Goal: Information Seeking & Learning: Learn about a topic

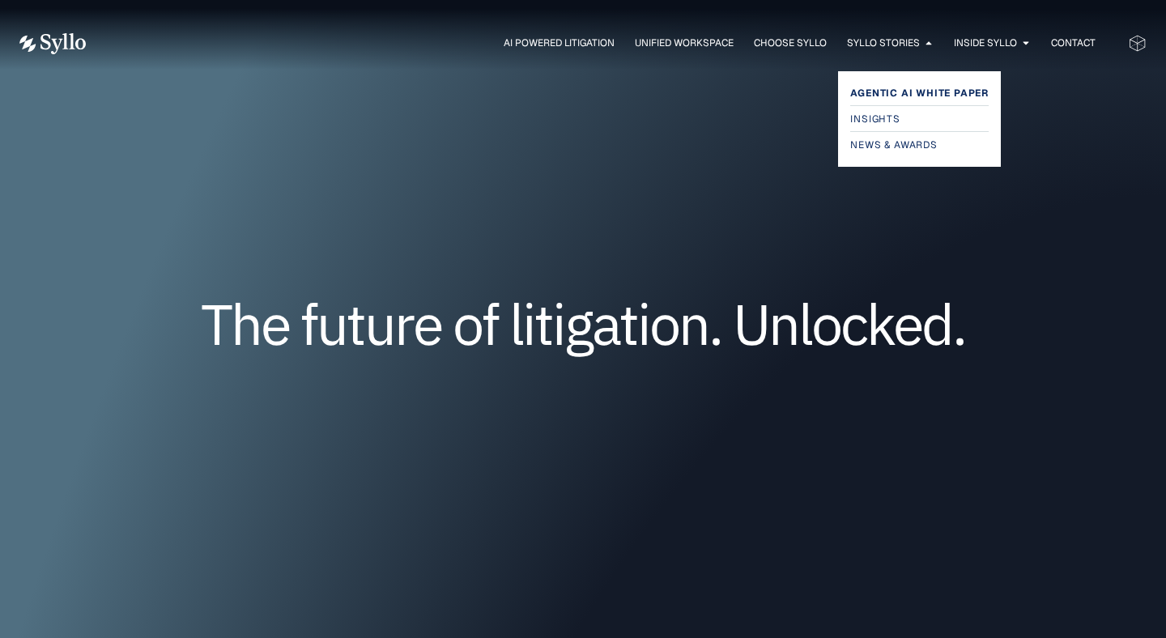
click at [873, 84] on span "Agentic AI White Paper" at bounding box center [919, 92] width 138 height 19
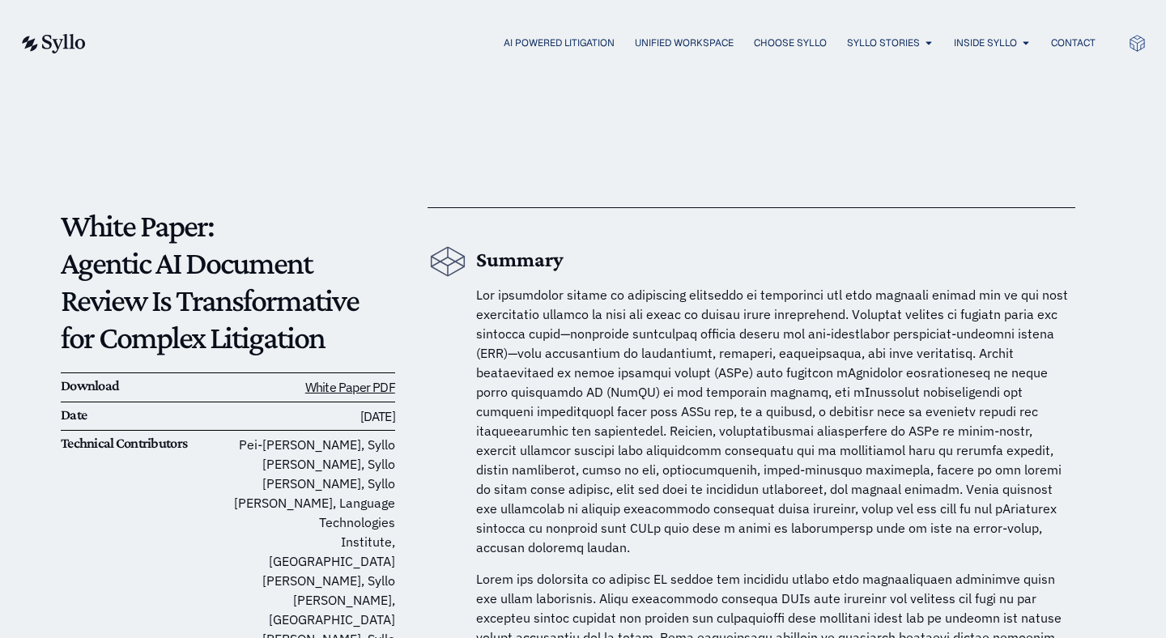
scroll to position [79, 0]
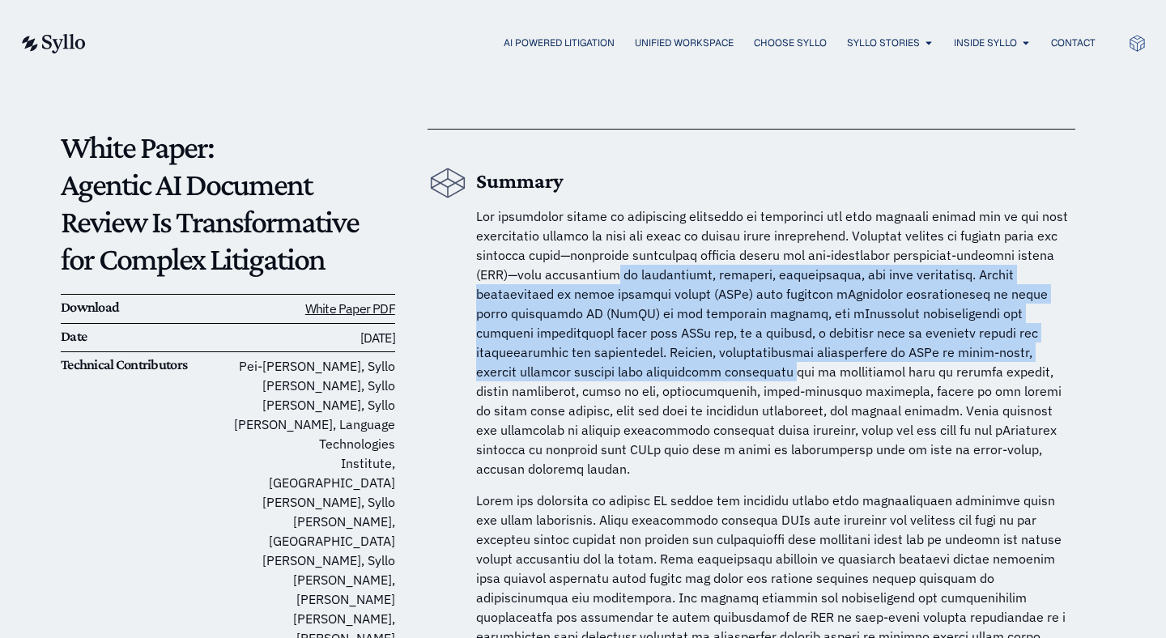
drag, startPoint x: 651, startPoint y: 278, endPoint x: 648, endPoint y: 376, distance: 98.8
click at [648, 376] on span at bounding box center [772, 342] width 592 height 269
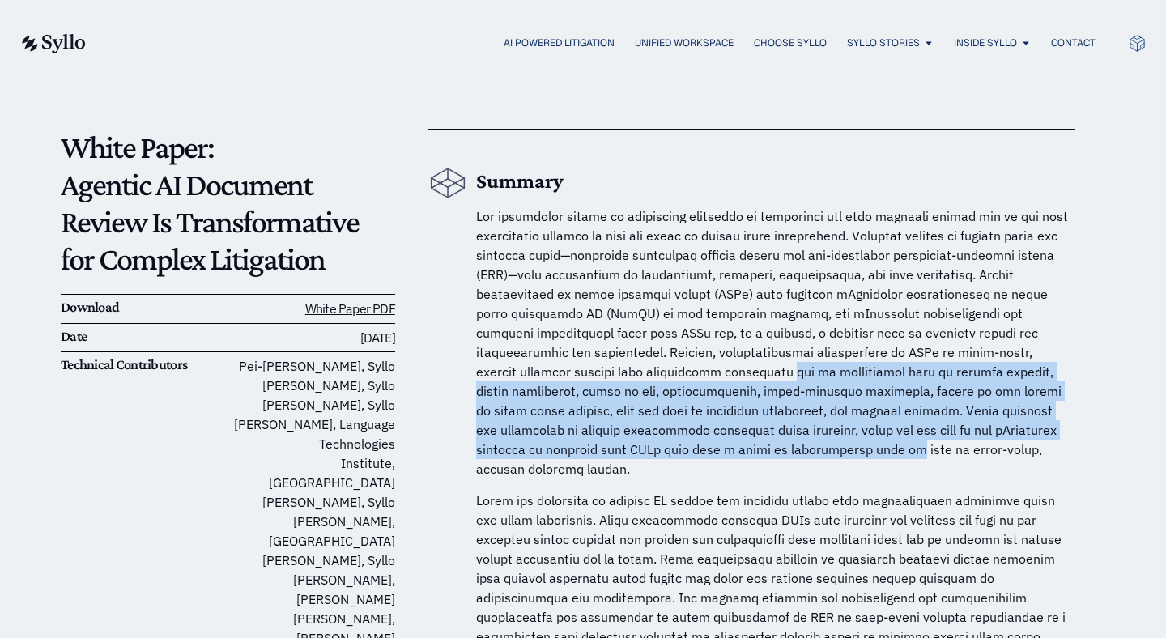
drag, startPoint x: 648, startPoint y: 376, endPoint x: 648, endPoint y: 448, distance: 72.0
click at [648, 448] on span at bounding box center [772, 342] width 592 height 269
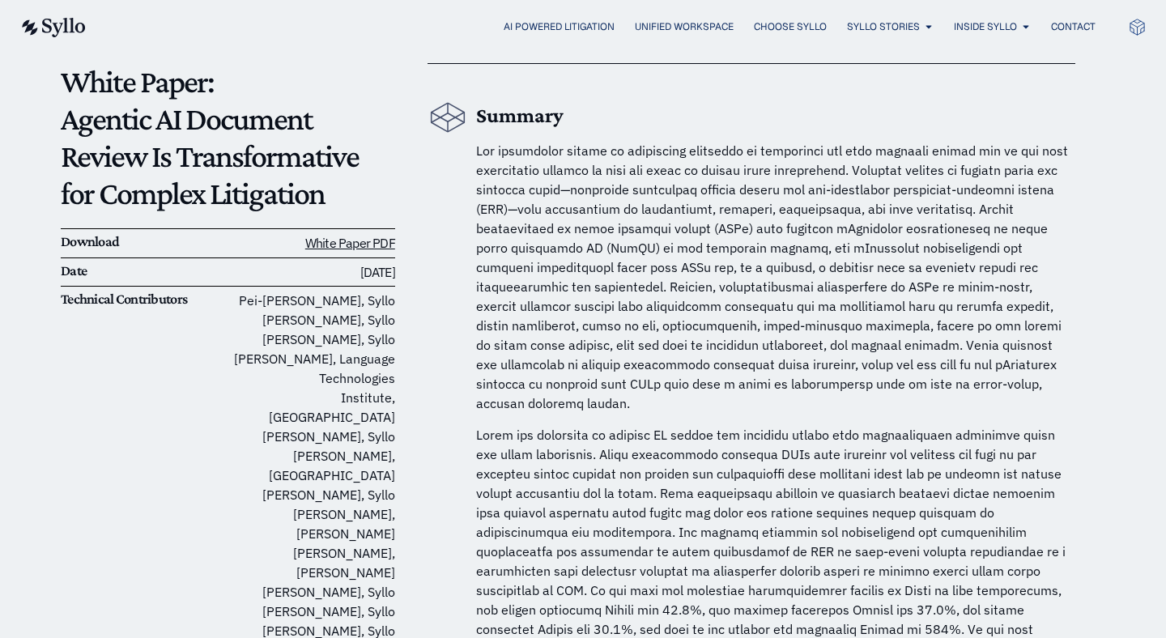
scroll to position [146, 0]
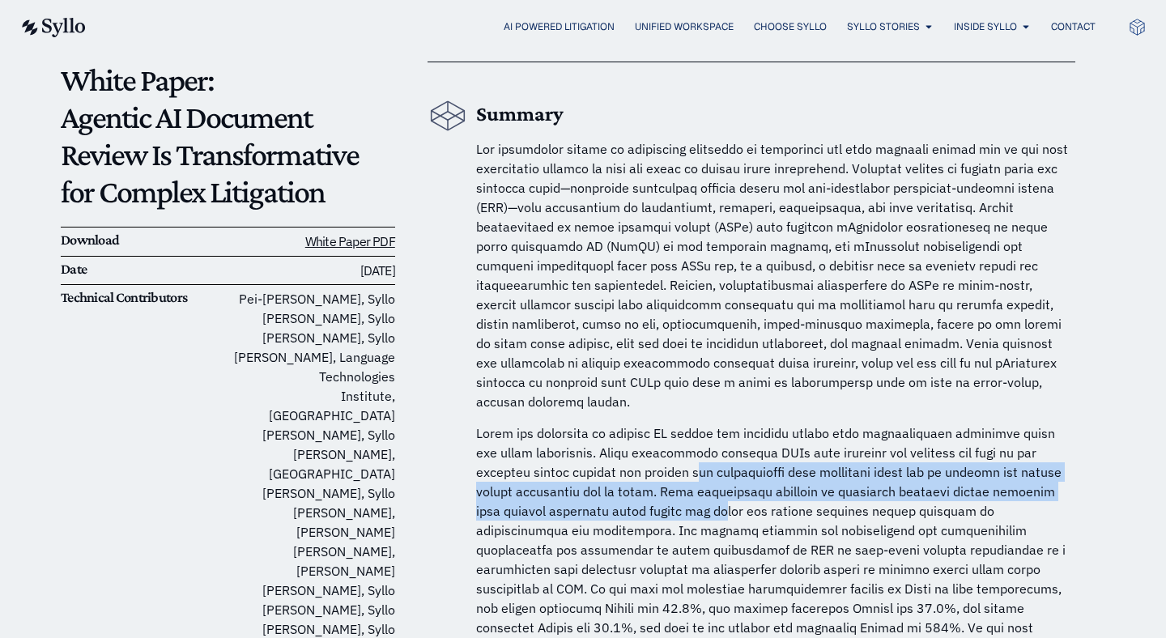
drag, startPoint x: 648, startPoint y: 448, endPoint x: 685, endPoint y: 485, distance: 52.1
click at [685, 485] on p at bounding box center [775, 539] width 599 height 233
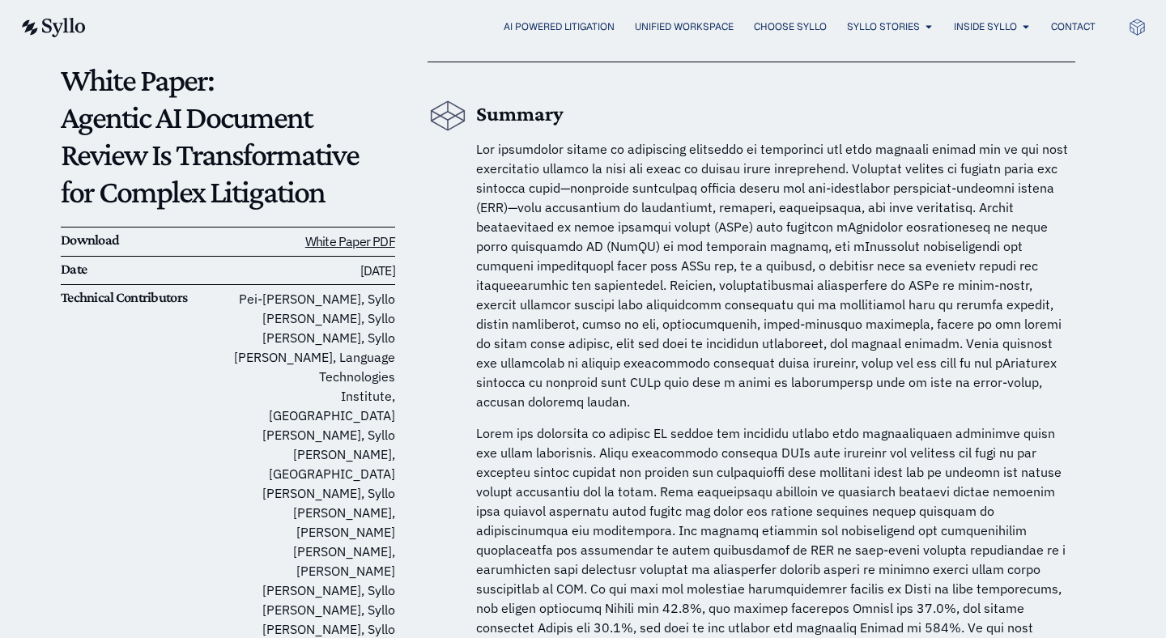
scroll to position [171, 0]
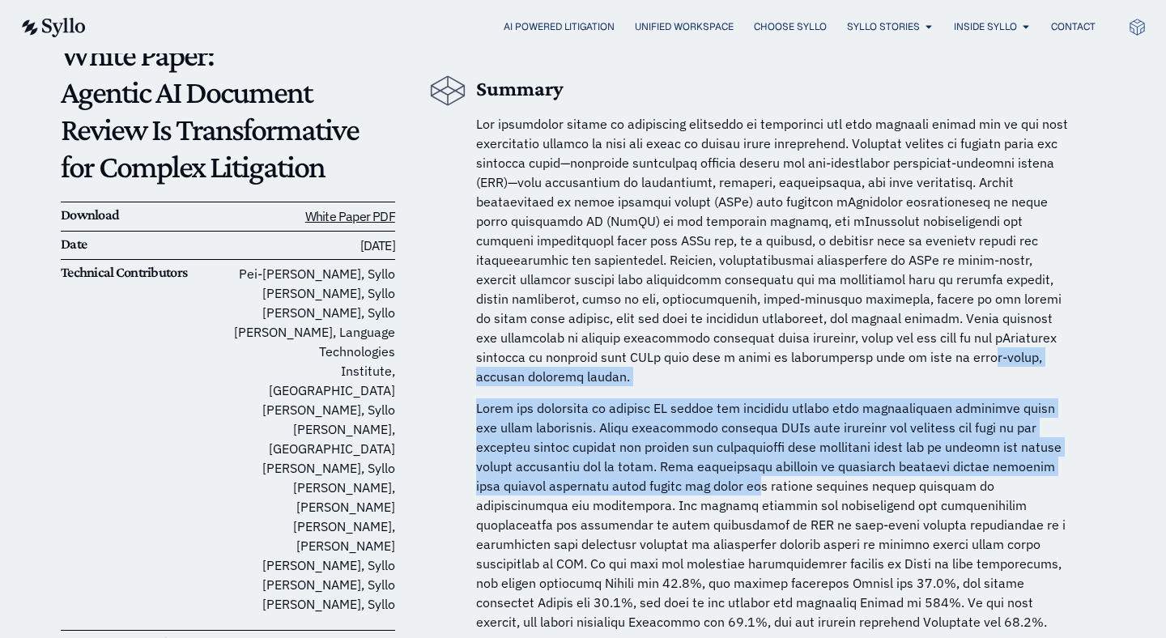
drag, startPoint x: 726, startPoint y: 365, endPoint x: 716, endPoint y: 461, distance: 96.9
click at [716, 461] on p at bounding box center [775, 514] width 599 height 233
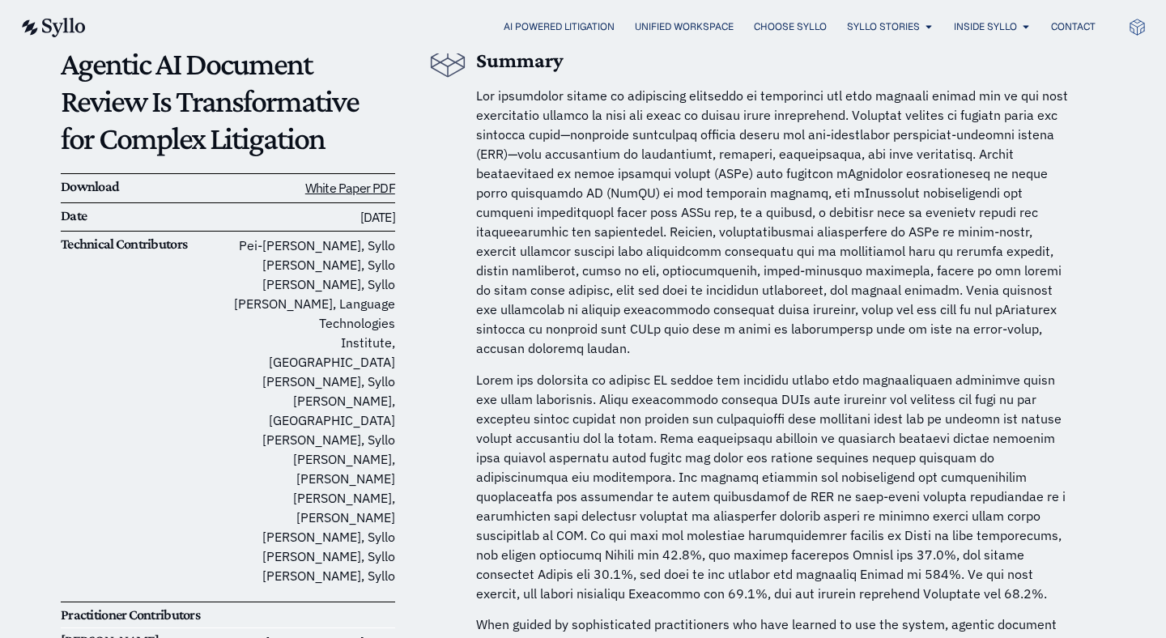
scroll to position [200, 0]
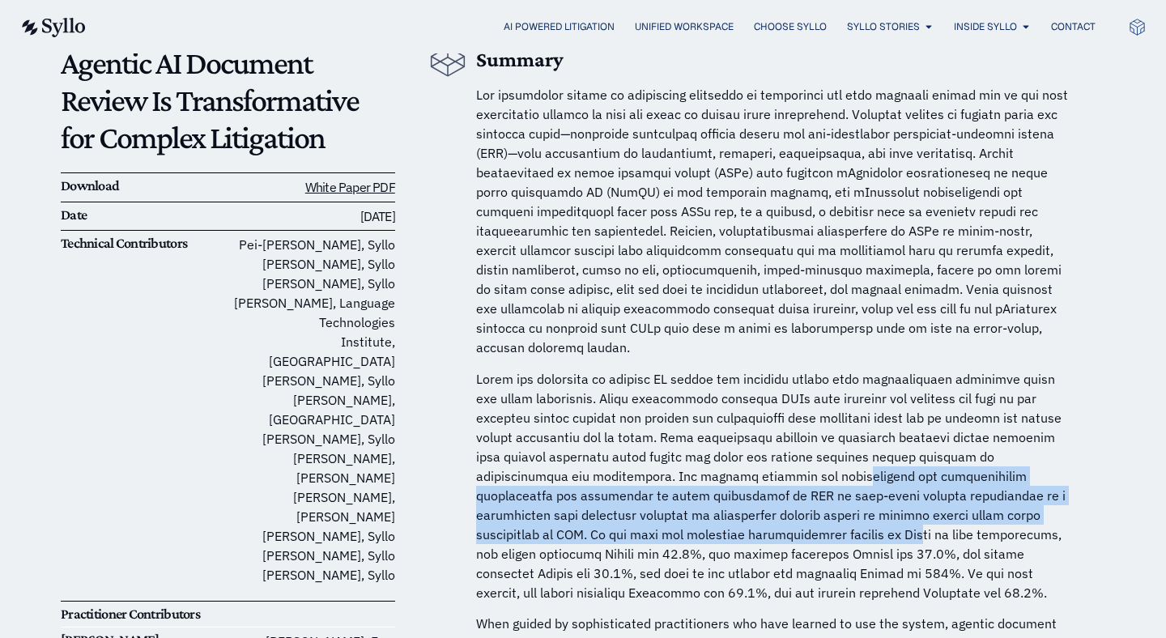
drag, startPoint x: 716, startPoint y: 461, endPoint x: 716, endPoint y: 508, distance: 46.1
click at [716, 508] on p at bounding box center [775, 485] width 599 height 233
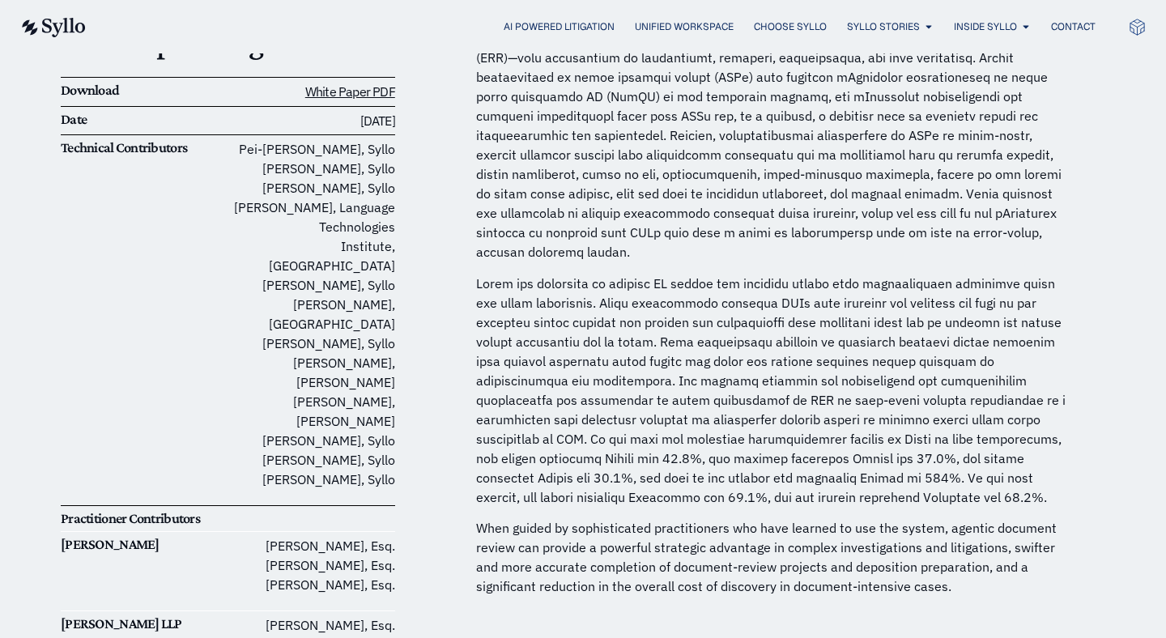
scroll to position [321, 0]
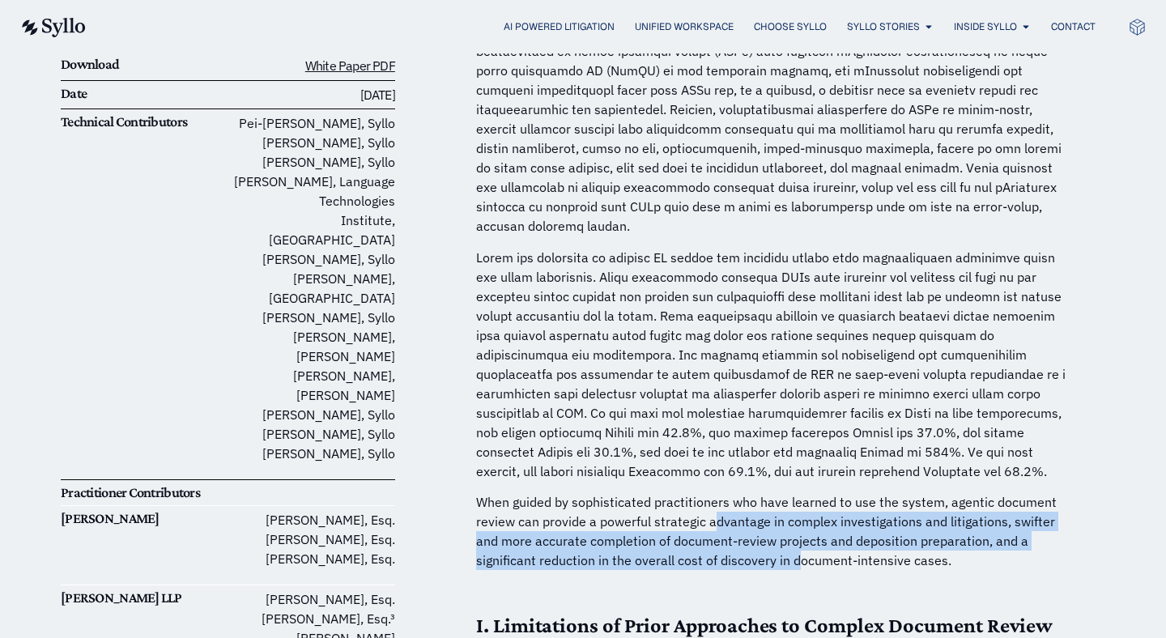
drag, startPoint x: 716, startPoint y: 508, endPoint x: 731, endPoint y: 537, distance: 32.9
click at [731, 537] on p "When guided by sophisticated practitioners who have learned to use the system, …" at bounding box center [775, 531] width 599 height 78
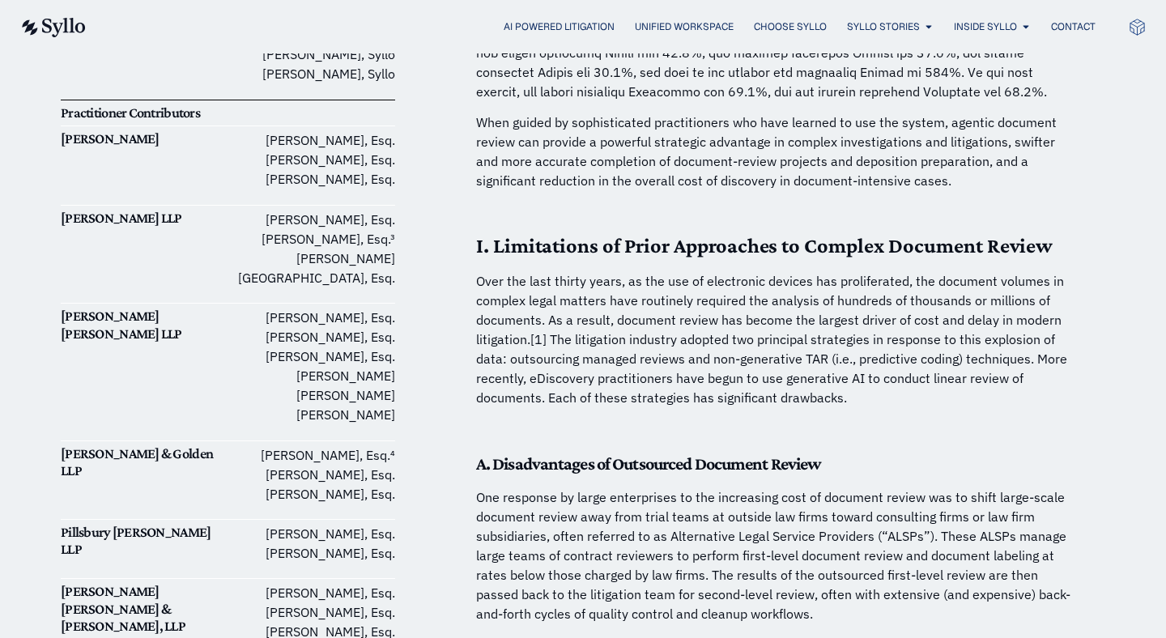
scroll to position [0, 0]
